Goal: Information Seeking & Learning: Learn about a topic

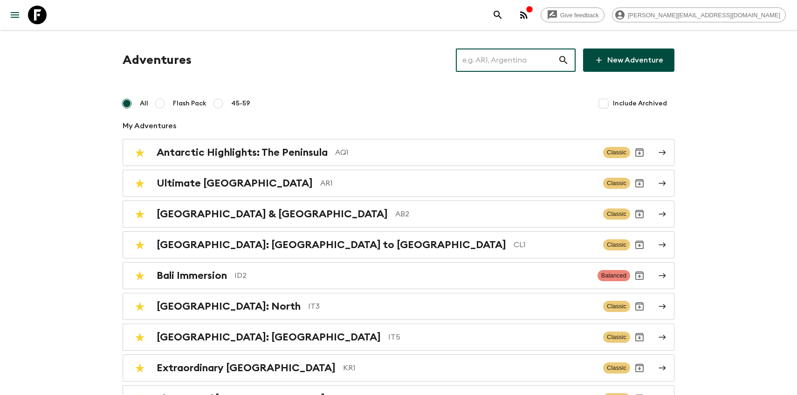
click at [509, 65] on input "text" at bounding box center [507, 60] width 102 height 26
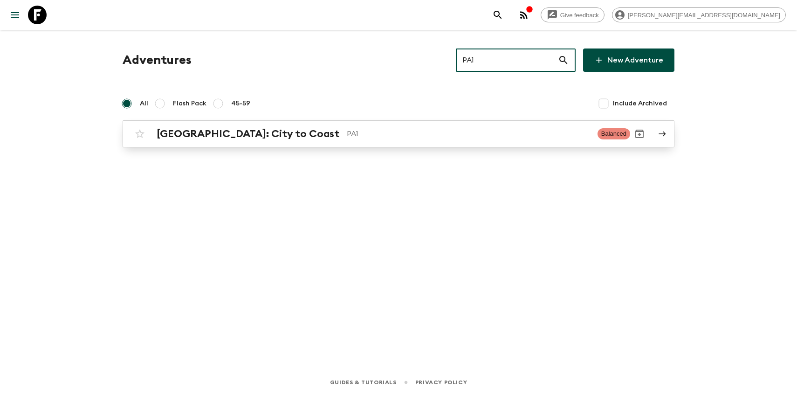
type input "PA1"
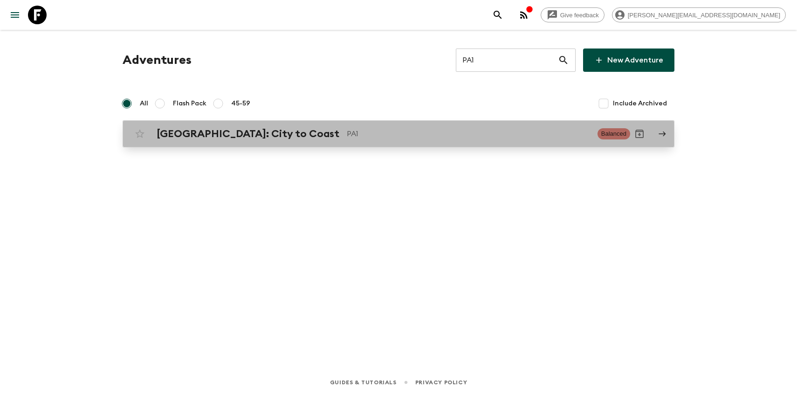
click at [195, 139] on h2 "[GEOGRAPHIC_DATA]: City to Coast" at bounding box center [248, 134] width 183 height 12
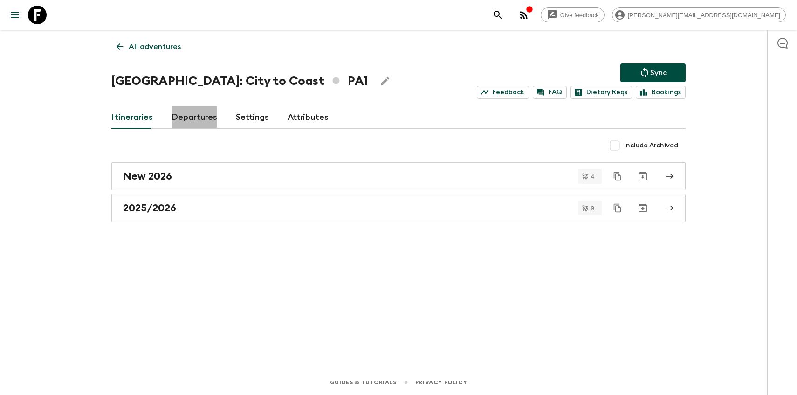
click at [188, 113] on link "Departures" at bounding box center [195, 117] width 46 height 22
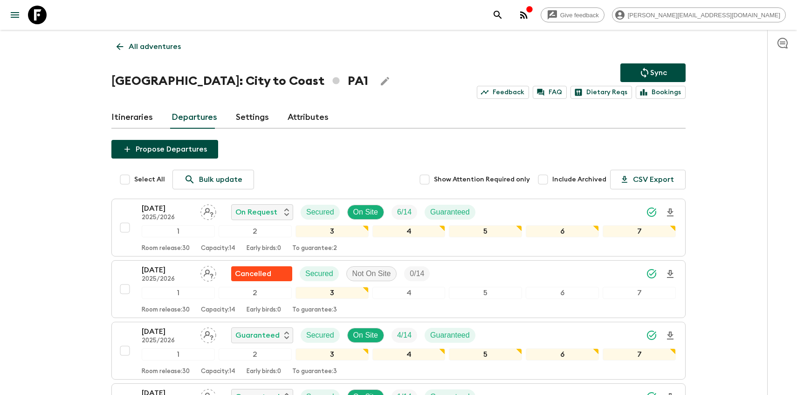
scroll to position [14, 0]
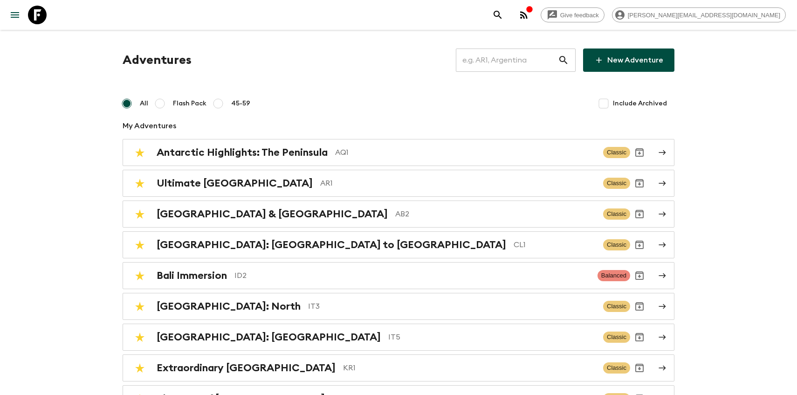
click at [513, 60] on input "text" at bounding box center [507, 60] width 102 height 26
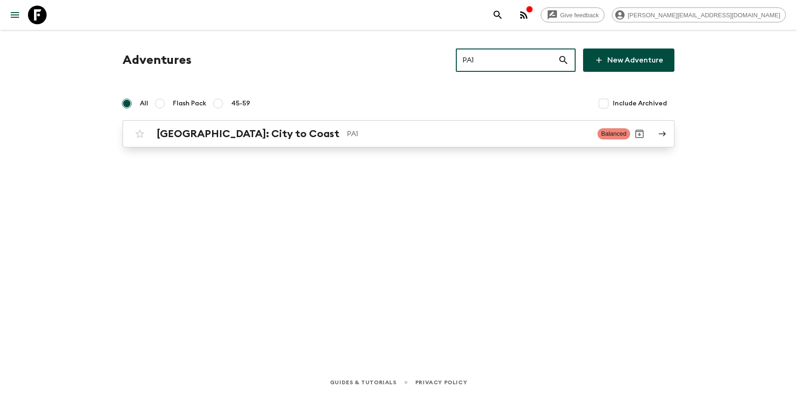
type input "PA1"
click at [347, 136] on p "PA1" at bounding box center [468, 133] width 243 height 11
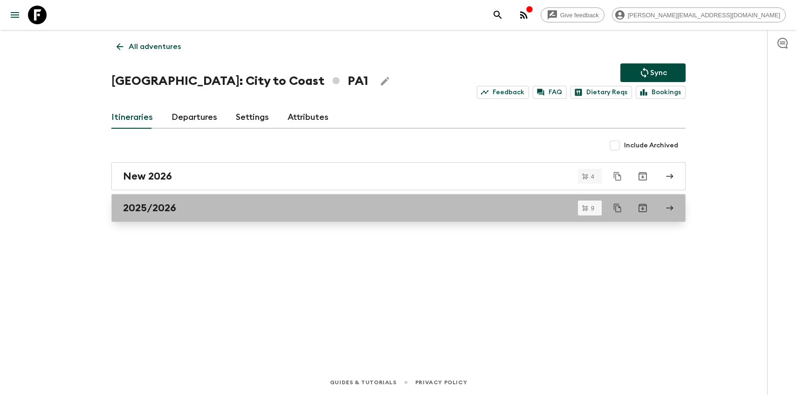
click at [140, 217] on link "2025/2026" at bounding box center [398, 208] width 574 height 28
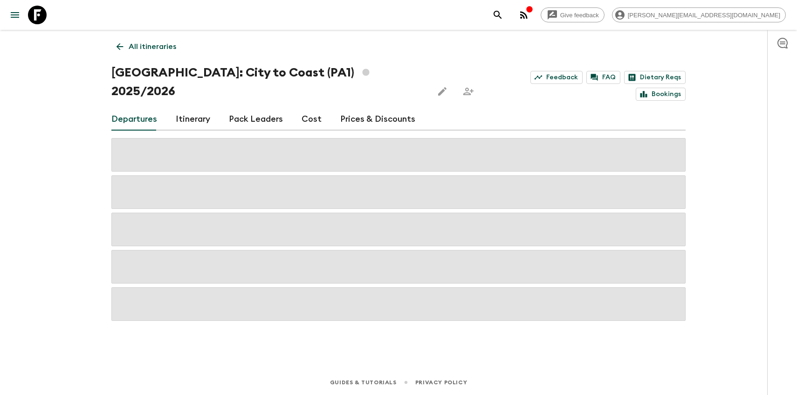
click at [187, 108] on link "Itinerary" at bounding box center [193, 119] width 34 height 22
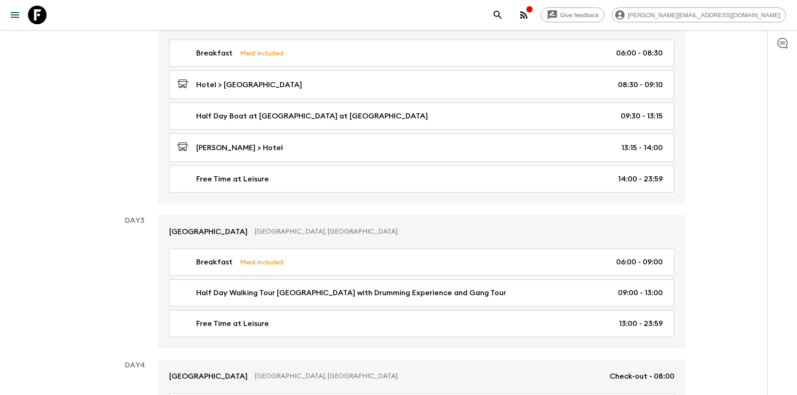
scroll to position [400, 0]
